Goal: Task Accomplishment & Management: Use online tool/utility

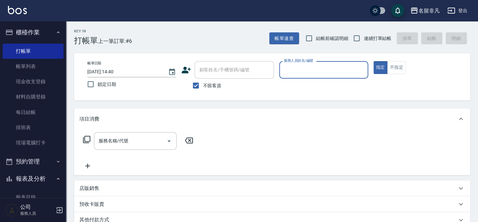
click at [292, 66] on input "服務人員姓名/編號" at bounding box center [323, 70] width 83 height 12
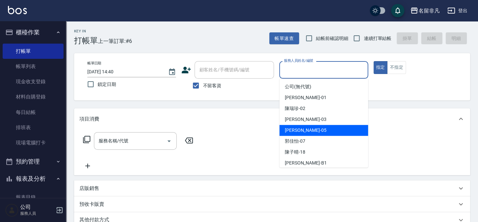
drag, startPoint x: 334, startPoint y: 132, endPoint x: 332, endPoint y: 127, distance: 5.8
click at [335, 132] on div "[PERSON_NAME] -05" at bounding box center [323, 130] width 89 height 11
type input "[PERSON_NAME]-05"
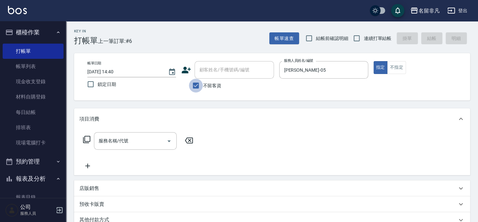
click at [194, 85] on input "不留客資" at bounding box center [196, 86] width 14 height 14
checkbox input "false"
click at [223, 69] on div "顧客姓名/手機號碼/編號 顧客姓名/手機號碼/編號" at bounding box center [233, 70] width 79 height 18
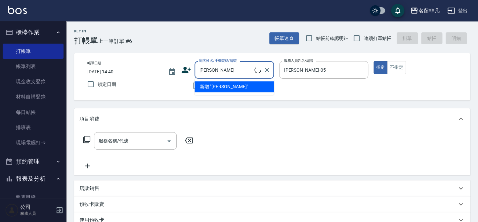
type input "新客人 姓名未設定/[PERSON_NAME]/null"
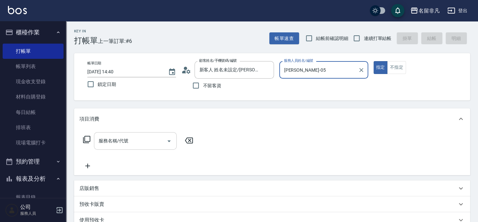
click at [98, 141] on input "服務名稱/代號" at bounding box center [130, 141] width 67 height 12
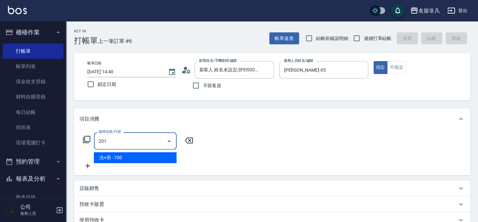
click at [124, 156] on span "洗+剪 - 700" at bounding box center [135, 157] width 83 height 11
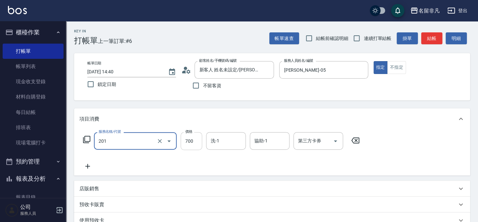
type input "洗+剪(201)"
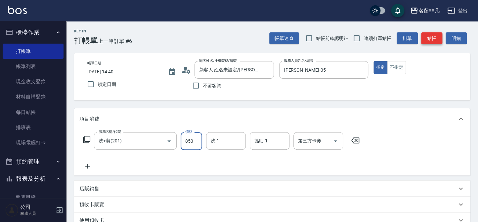
type input "850"
click at [433, 38] on button "結帳" at bounding box center [431, 38] width 21 height 12
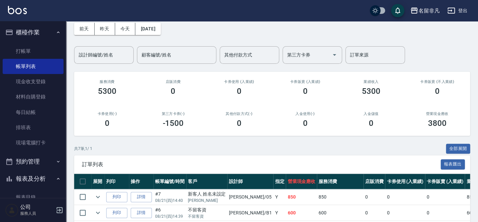
scroll to position [60, 0]
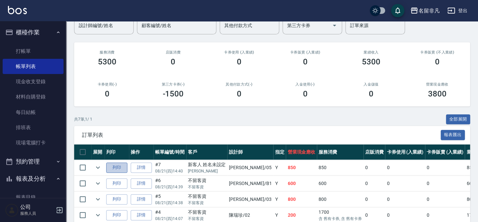
click at [119, 168] on button "列印" at bounding box center [116, 168] width 21 height 10
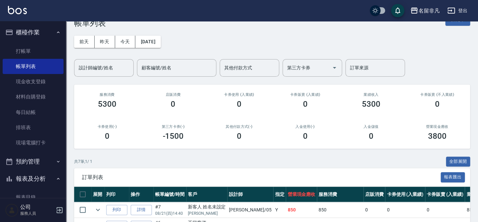
scroll to position [0, 0]
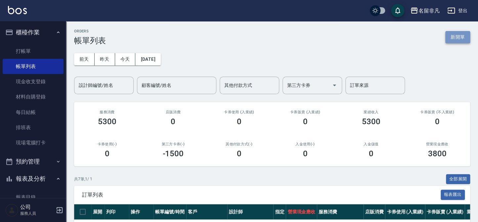
click at [461, 39] on button "新開單" at bounding box center [457, 37] width 25 height 12
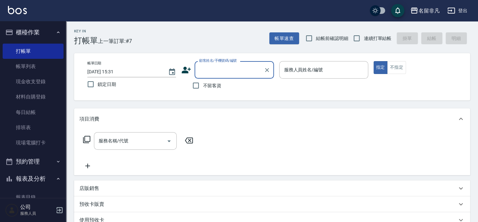
drag, startPoint x: 198, startPoint y: 81, endPoint x: 211, endPoint y: 79, distance: 13.0
click at [199, 81] on input "不留客資" at bounding box center [196, 86] width 14 height 14
checkbox input "true"
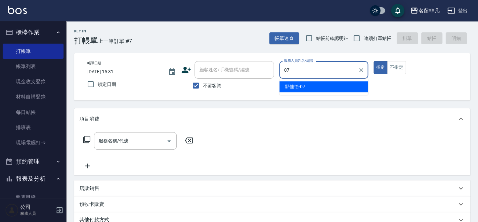
type input "[PERSON_NAME]-07"
type button "true"
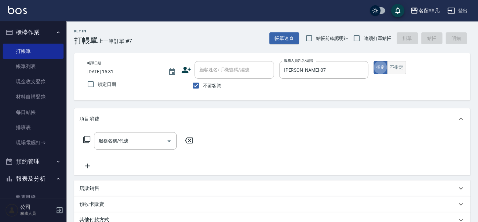
click at [398, 63] on button "不指定" at bounding box center [396, 67] width 19 height 13
click at [130, 139] on input "服務名稱/代號" at bounding box center [130, 141] width 67 height 12
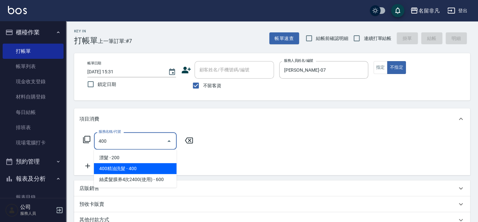
click at [110, 169] on span "400精油洗髮 - 400" at bounding box center [135, 168] width 83 height 11
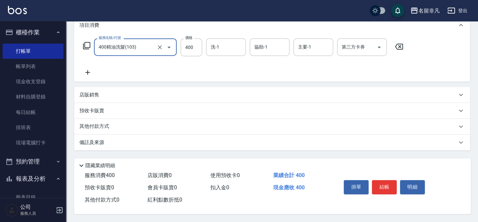
scroll to position [96, 0]
type input "400精油洗髮(103)"
click at [388, 188] on button "結帳" at bounding box center [384, 187] width 25 height 14
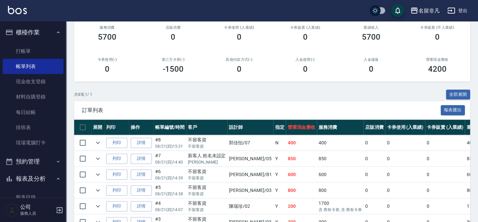
scroll to position [90, 0]
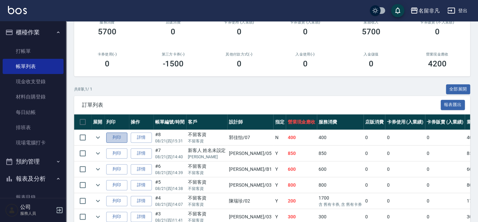
click at [121, 133] on button "列印" at bounding box center [116, 138] width 21 height 10
click at [38, 30] on button "櫃檯作業" at bounding box center [33, 32] width 61 height 17
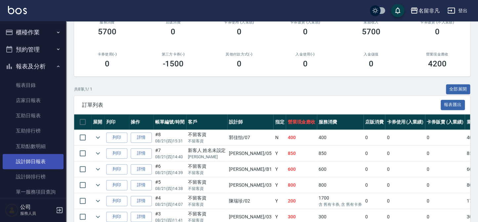
click at [44, 166] on link "設計師日報表" at bounding box center [33, 161] width 61 height 15
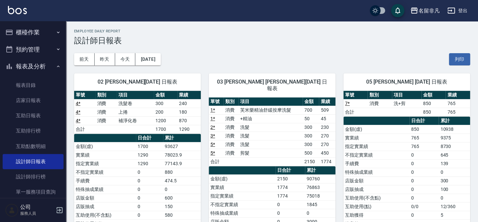
click at [339, 96] on div "05 [PERSON_NAME] [DATE] 日報表 單號 類別 項目 金額 業績 7 * 消費 洗+剪 850 765 合計 850 765 日合計 累計…" at bounding box center [402, 192] width 135 height 255
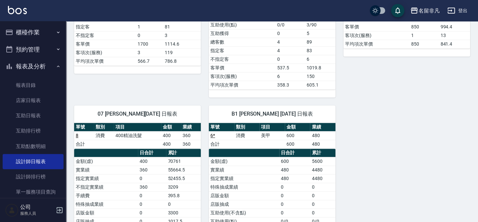
scroll to position [240, 0]
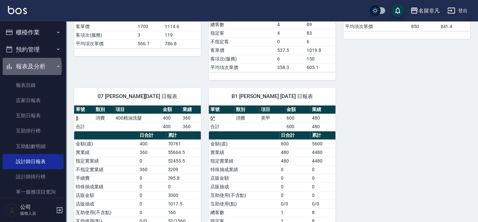
click at [22, 67] on button "報表及分析" at bounding box center [33, 66] width 61 height 17
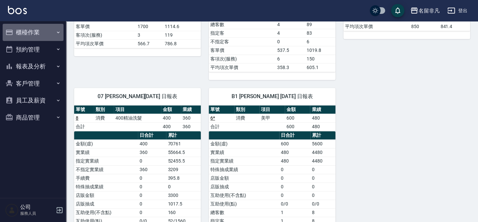
click at [26, 38] on button "櫃檯作業" at bounding box center [33, 32] width 61 height 17
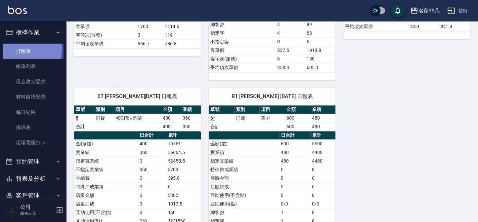
click at [29, 49] on link "打帳單" at bounding box center [33, 51] width 61 height 15
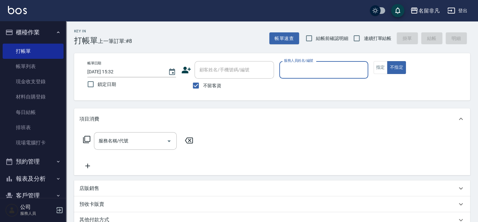
click at [208, 83] on span "不留客資" at bounding box center [212, 85] width 19 height 7
click at [203, 83] on input "不留客資" at bounding box center [196, 86] width 14 height 14
checkbox input "false"
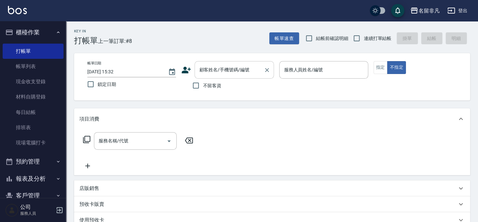
click at [214, 72] on div "顧客姓名/手機號碼/編號 顧客姓名/手機號碼/編號" at bounding box center [233, 70] width 79 height 18
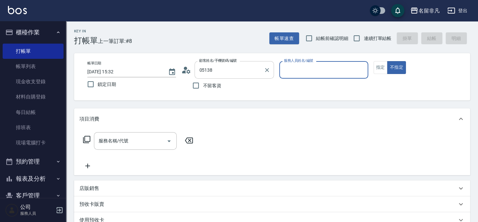
type input "[PERSON_NAME]/0936038738/05138"
type input "[PERSON_NAME]-07"
click at [151, 143] on input "服務名稱/代號" at bounding box center [130, 141] width 67 height 12
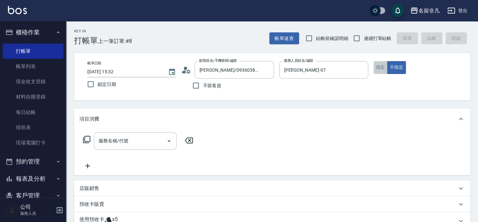
click at [380, 66] on button "指定" at bounding box center [380, 67] width 14 height 13
click at [143, 136] on input "服務名稱/代號" at bounding box center [130, 141] width 67 height 12
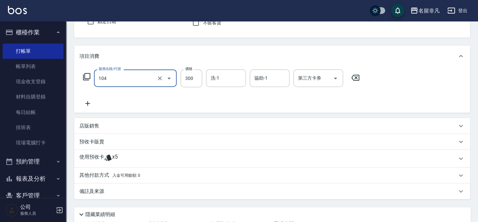
scroll to position [113, 0]
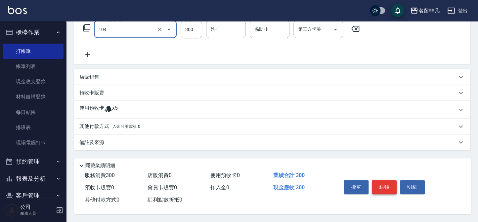
type input "洗髮(104)"
click at [387, 183] on button "結帳" at bounding box center [384, 187] width 25 height 14
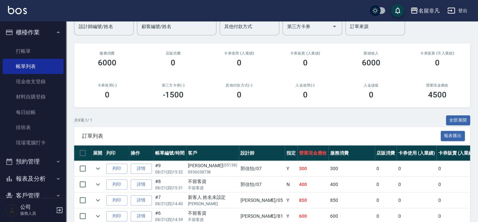
scroll to position [90, 0]
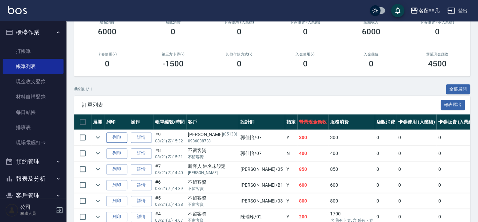
click at [111, 139] on button "列印" at bounding box center [116, 138] width 21 height 10
click at [40, 33] on button "櫃檯作業" at bounding box center [33, 32] width 61 height 17
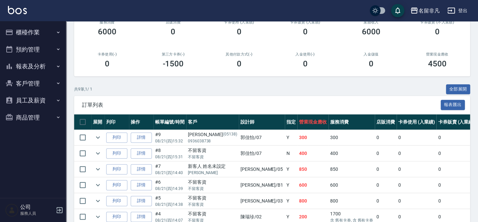
click at [35, 31] on button "櫃檯作業" at bounding box center [33, 32] width 61 height 17
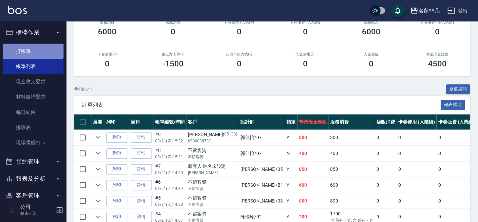
click at [35, 50] on link "打帳單" at bounding box center [33, 51] width 61 height 15
